Goal: Find specific page/section: Find specific page/section

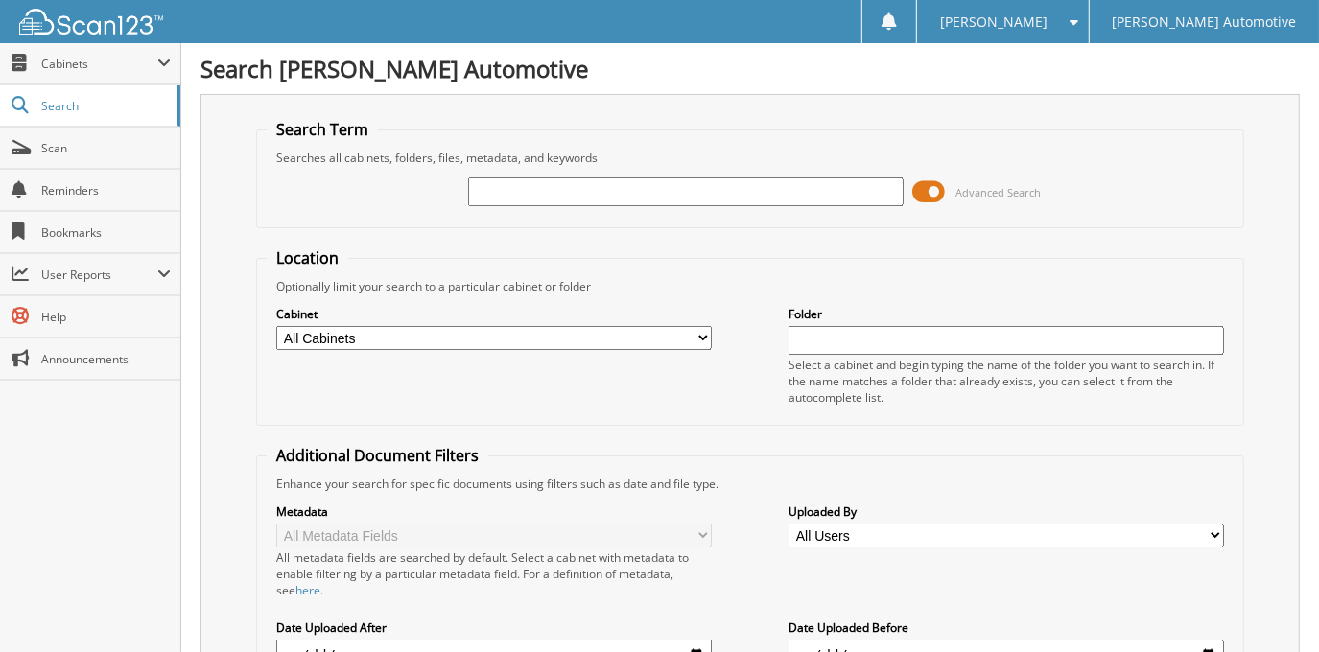
click at [936, 198] on span at bounding box center [929, 191] width 33 height 29
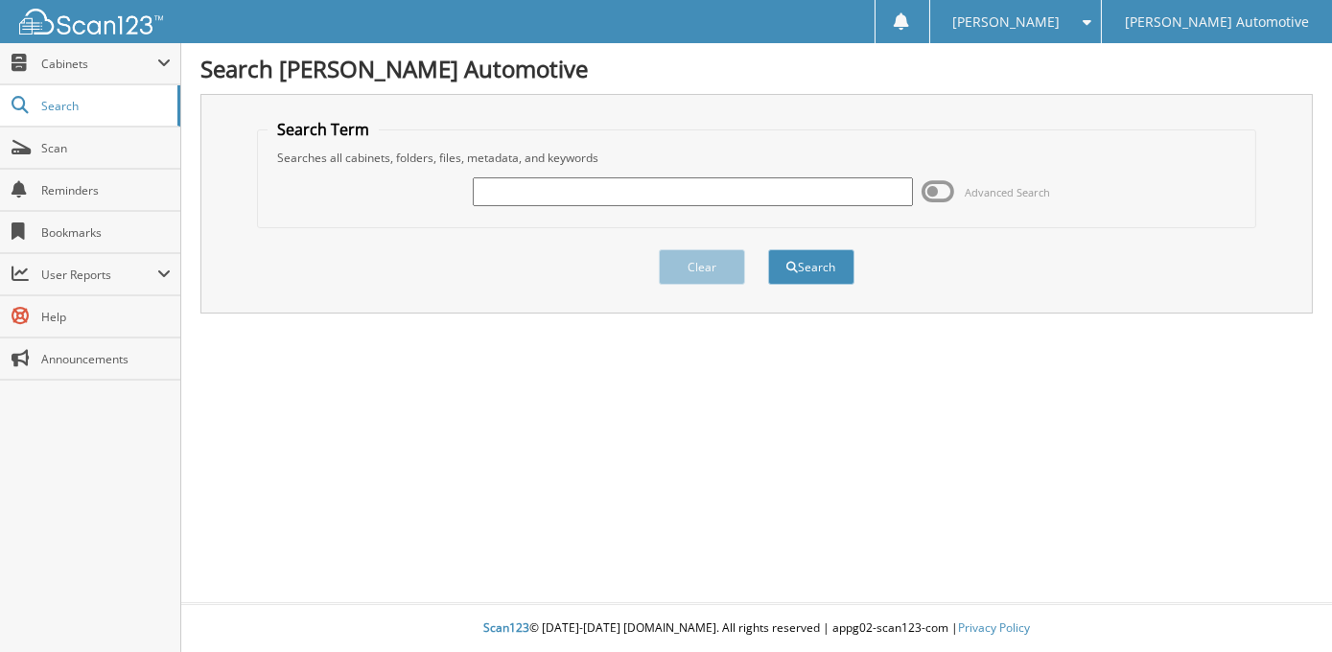
click at [723, 193] on input "text" at bounding box center [693, 191] width 440 height 29
type input "[PERSON_NAME]"
click at [768, 249] on button "Search" at bounding box center [811, 266] width 86 height 35
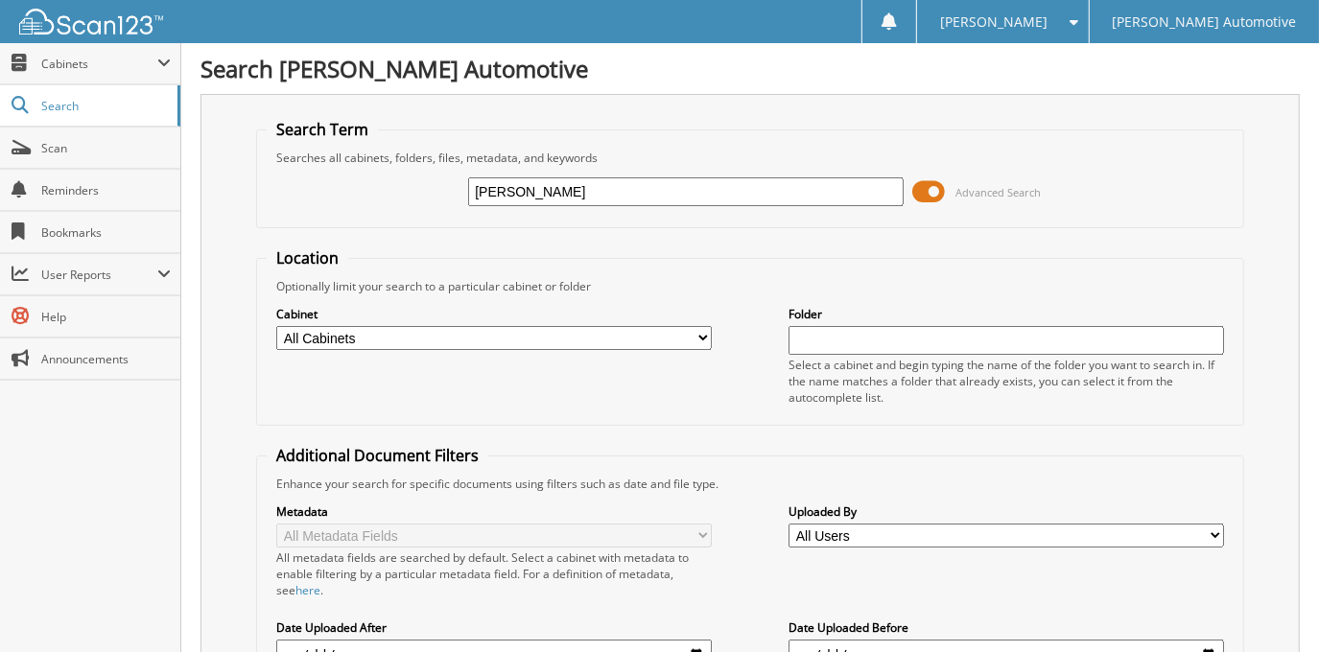
click at [941, 183] on span at bounding box center [929, 191] width 33 height 29
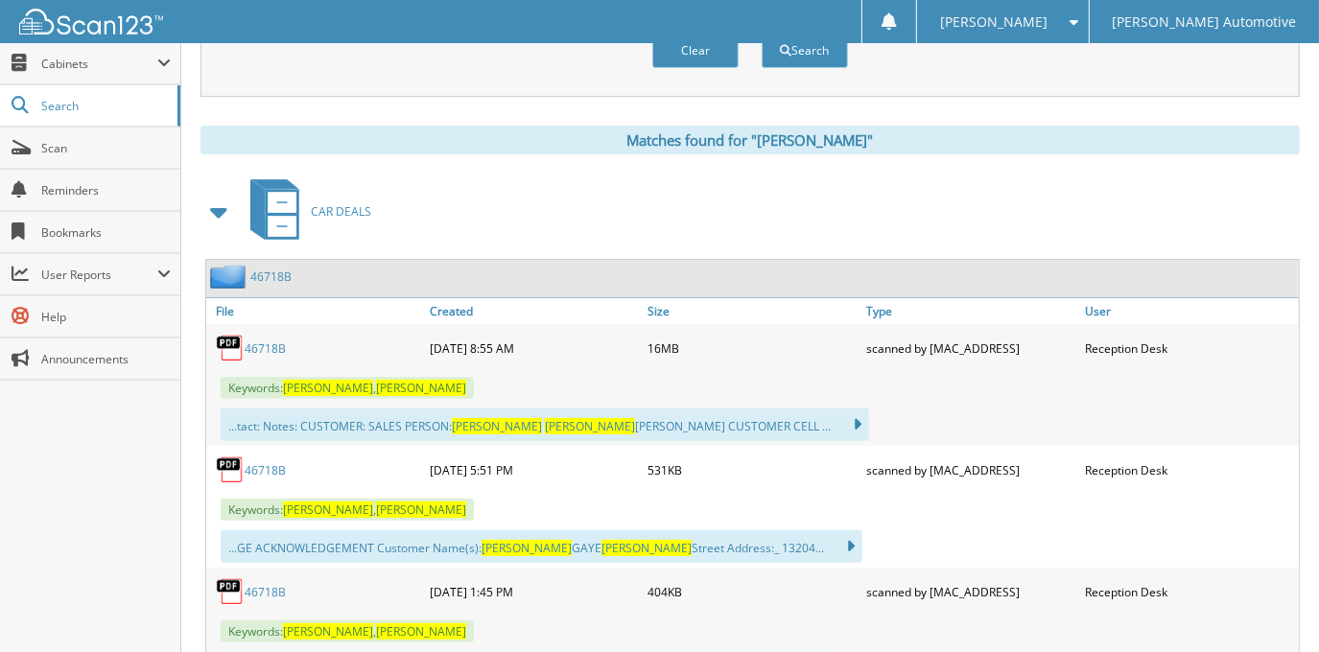
scroll to position [261, 0]
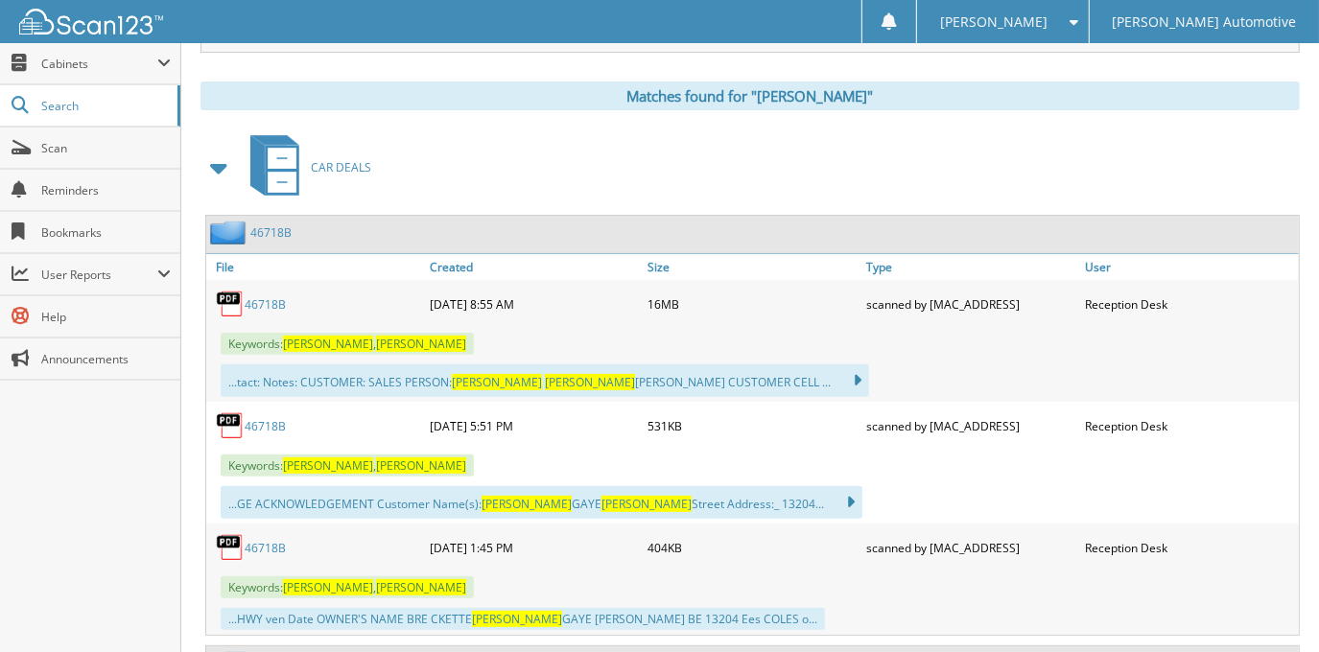
click at [261, 303] on link "46718B" at bounding box center [265, 304] width 41 height 16
